Goal: Navigation & Orientation: Go to known website

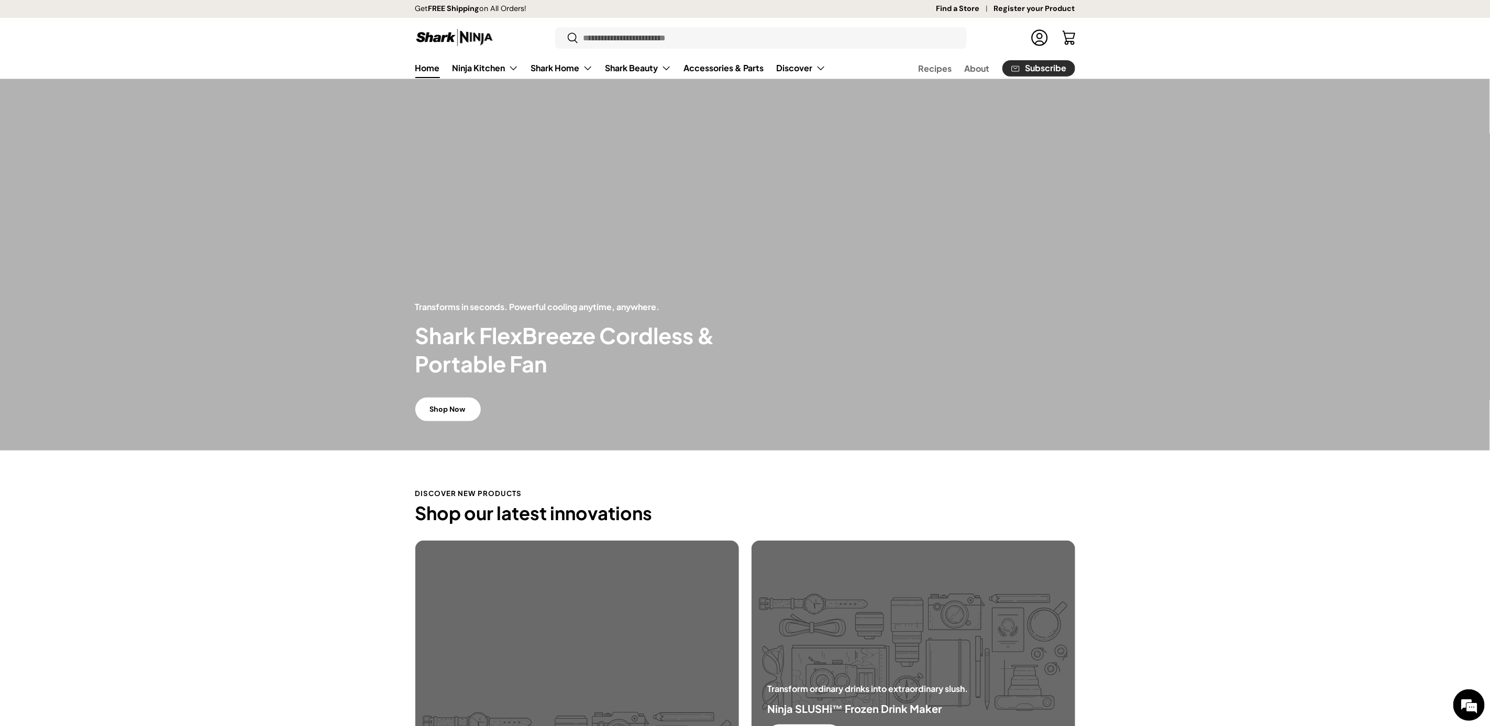
click at [475, 409] on link "Shop Now" at bounding box center [447, 409] width 65 height 24
